Goal: Information Seeking & Learning: Learn about a topic

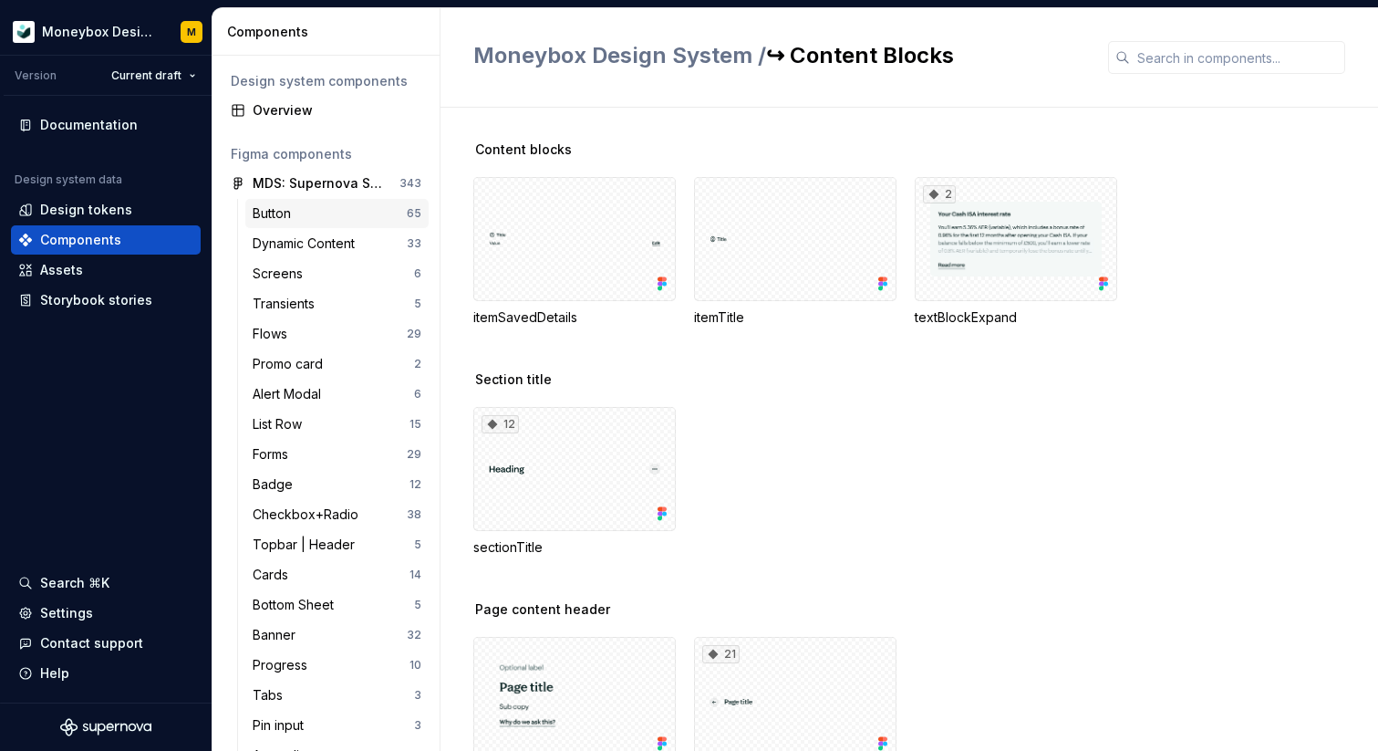
click at [287, 212] on div "Button" at bounding box center [276, 213] width 46 height 18
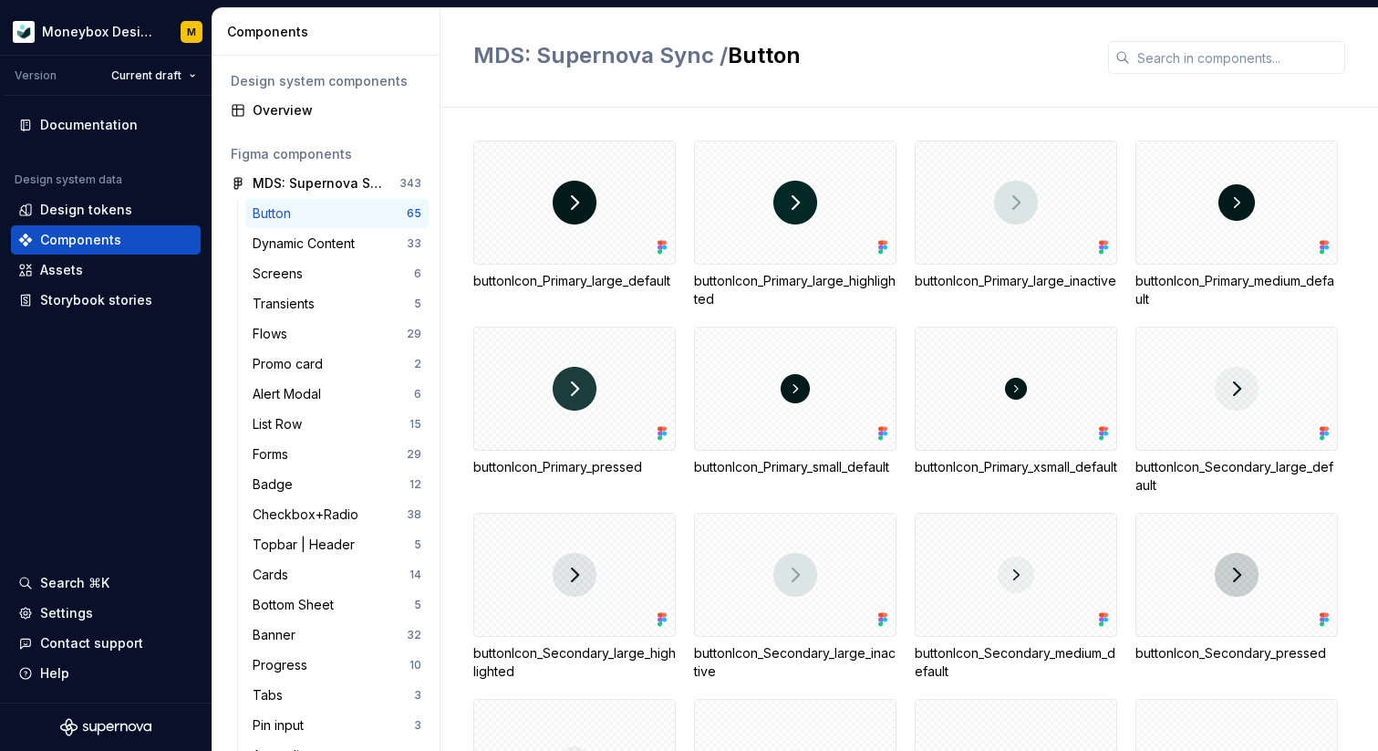
click at [563, 278] on div "buttonIcon_Primary_large_default" at bounding box center [574, 281] width 202 height 18
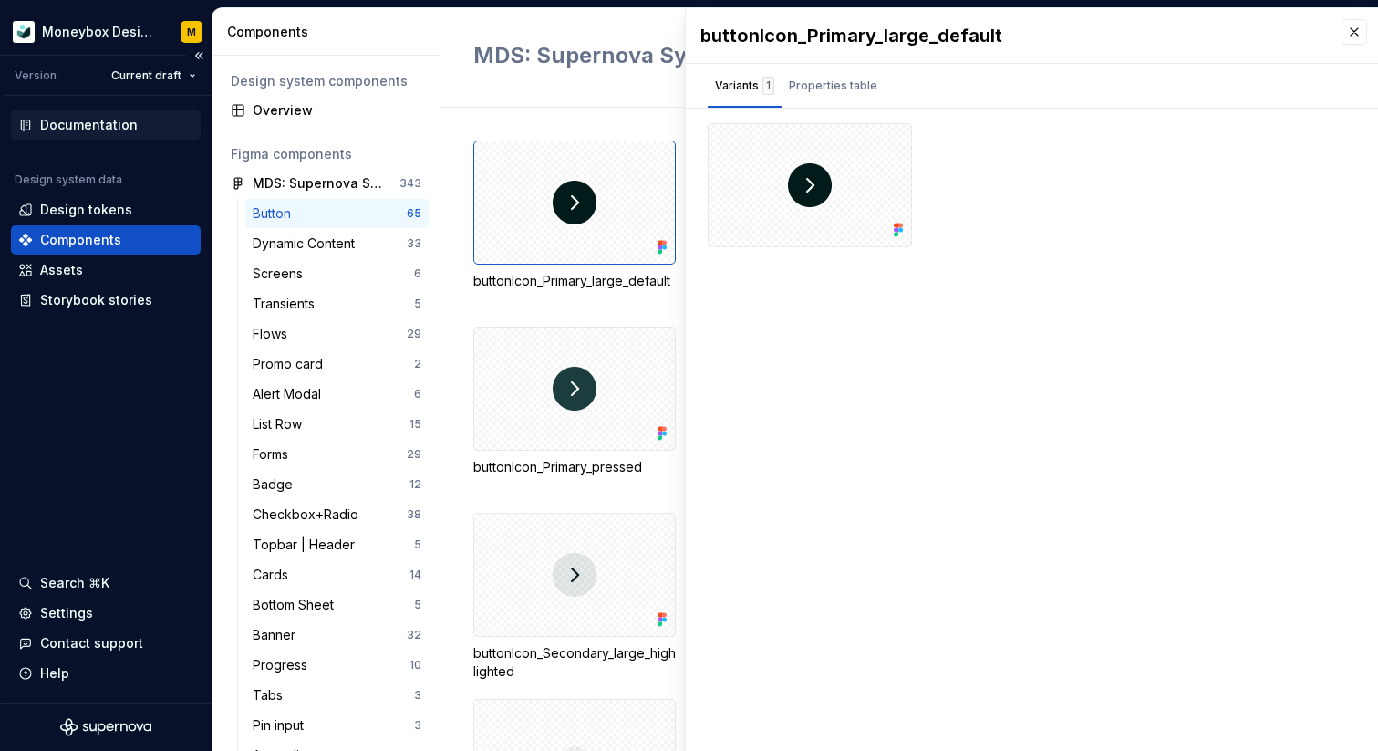
click at [99, 118] on div "Documentation" at bounding box center [89, 125] width 98 height 18
